Goal: Information Seeking & Learning: Learn about a topic

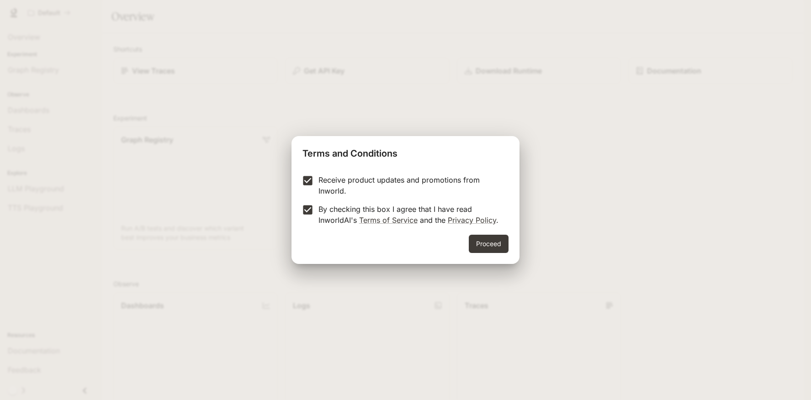
click at [466, 247] on div "Proceed" at bounding box center [406, 249] width 228 height 29
click at [489, 248] on button "Proceed" at bounding box center [489, 244] width 40 height 18
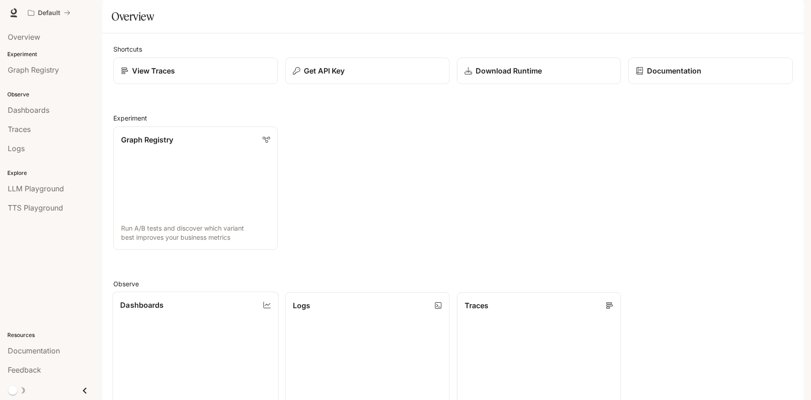
scroll to position [222, 0]
click at [32, 35] on span "Overview" at bounding box center [24, 37] width 32 height 11
click at [167, 292] on link "Dashboards View and analyze your workspace metrics" at bounding box center [195, 354] width 166 height 125
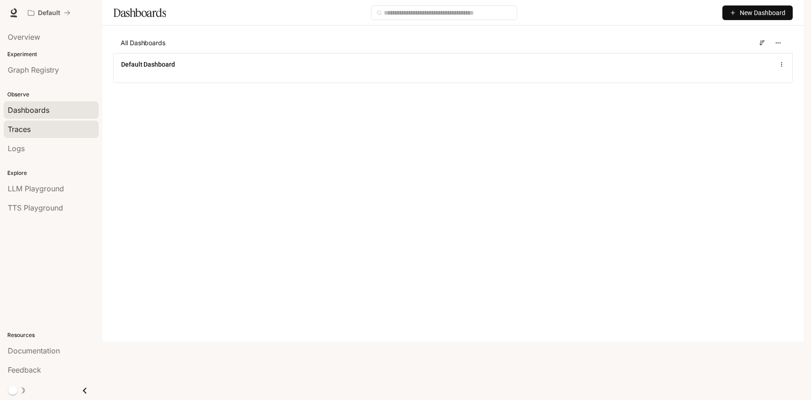
click at [34, 135] on link "Traces" at bounding box center [51, 129] width 95 height 17
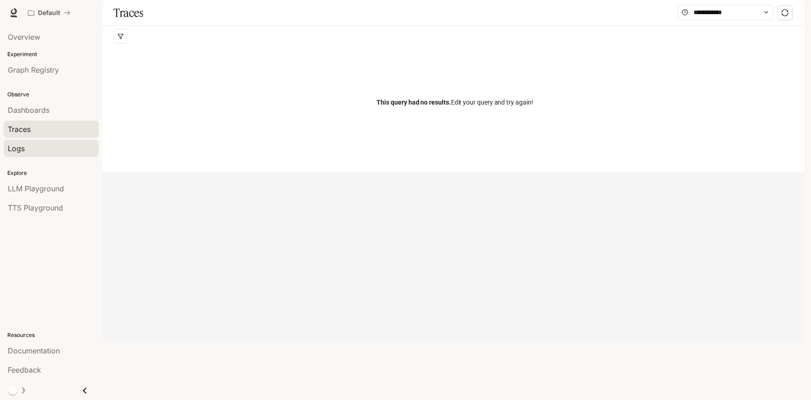
click at [30, 149] on div "Logs" at bounding box center [51, 148] width 87 height 11
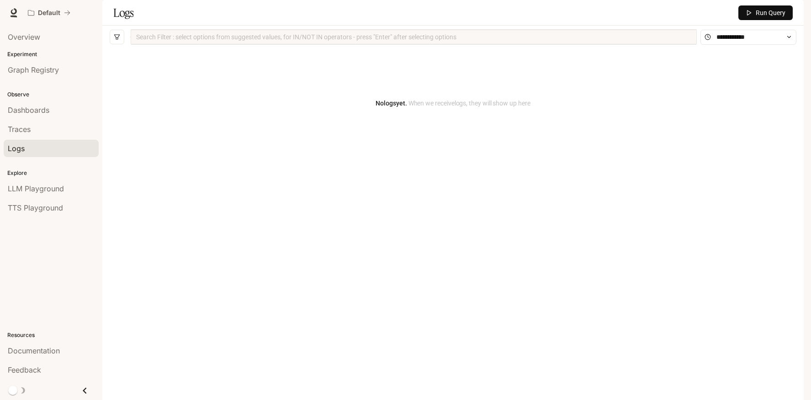
click at [22, 175] on p "Explore" at bounding box center [51, 173] width 102 height 8
click at [31, 193] on span "LLM Playground" at bounding box center [36, 188] width 56 height 11
